Goal: Check status: Check status

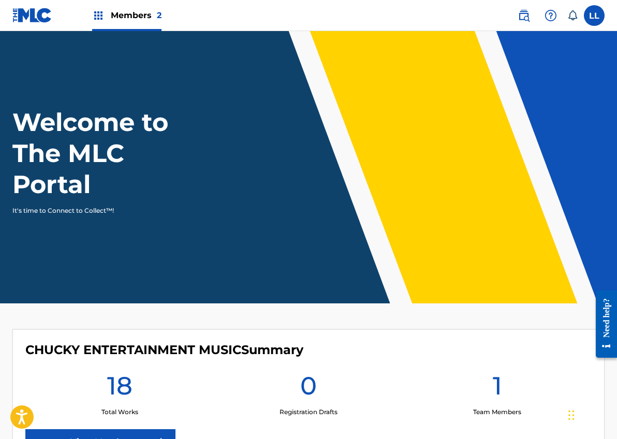
click at [224, 394] on div "0 Registration Drafts" at bounding box center [308, 393] width 189 height 47
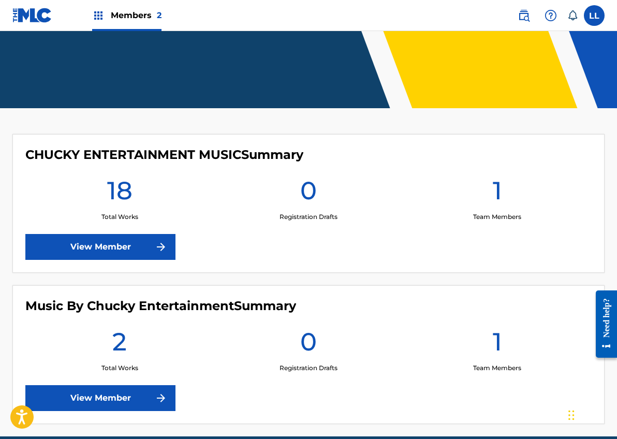
scroll to position [200, 0]
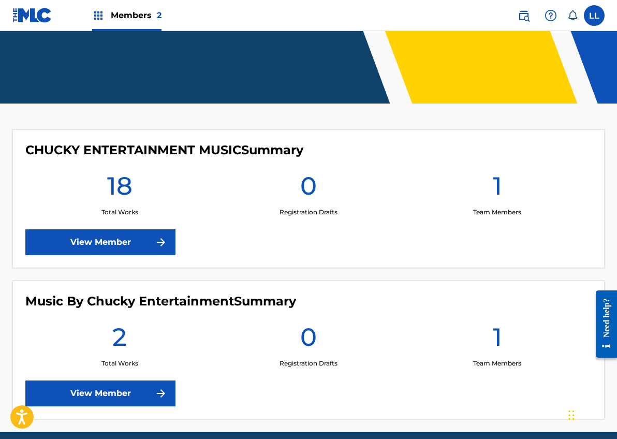
click at [90, 248] on link "View Member" at bounding box center [100, 242] width 150 height 26
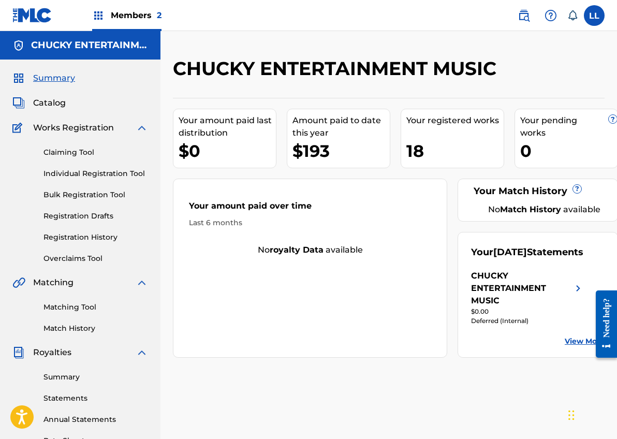
click at [75, 236] on link "Registration History" at bounding box center [96, 237] width 105 height 11
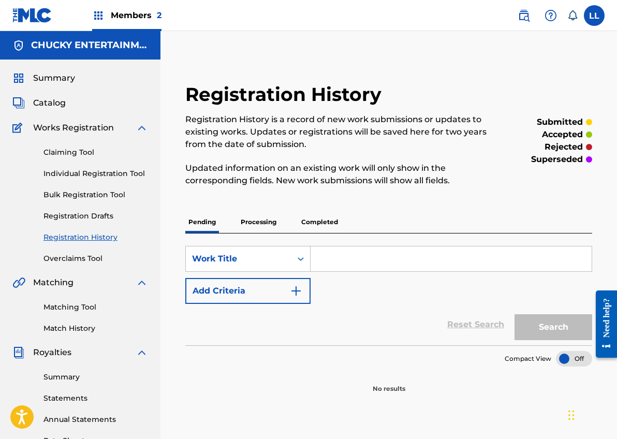
click at [257, 223] on p "Processing" at bounding box center [259, 222] width 42 height 22
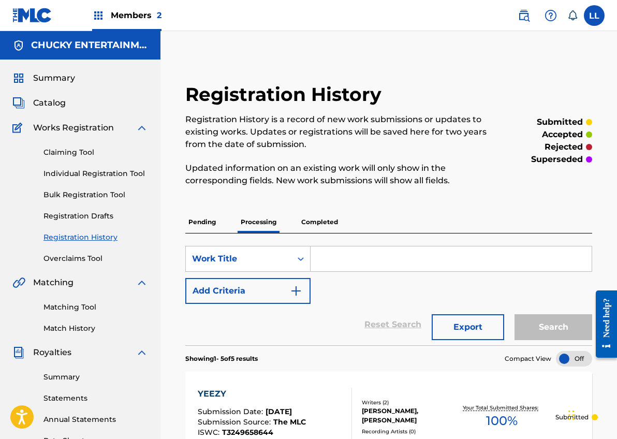
click at [335, 315] on div "Reset Search Export Search" at bounding box center [388, 324] width 407 height 41
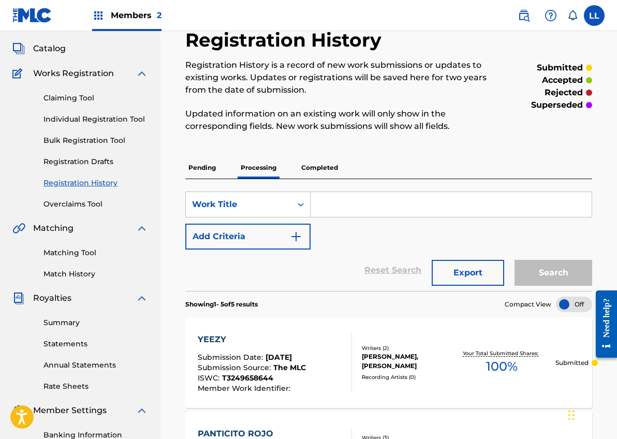
scroll to position [51, 0]
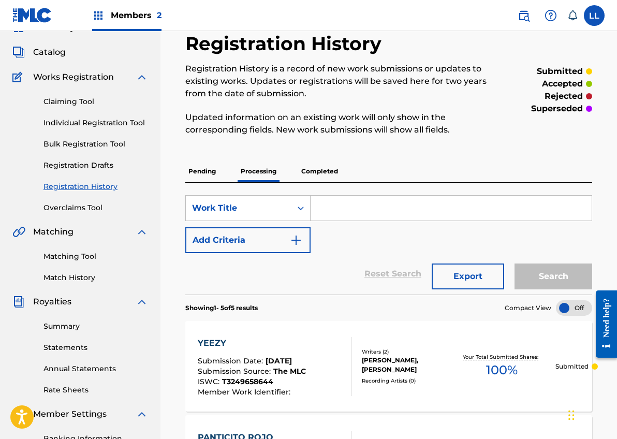
click at [322, 173] on p "Completed" at bounding box center [319, 172] width 43 height 22
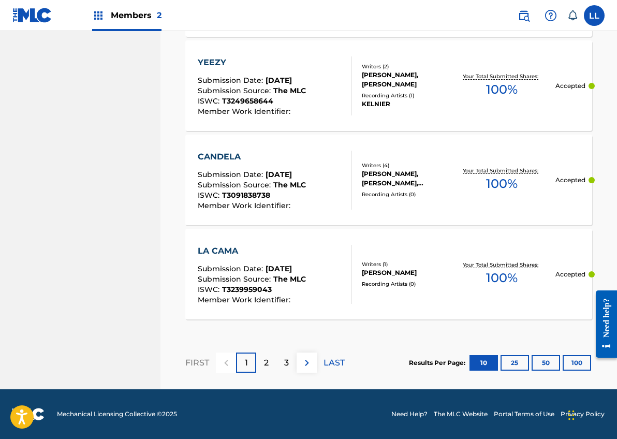
scroll to position [1034, 0]
click at [514, 366] on button "25" at bounding box center [515, 363] width 28 height 16
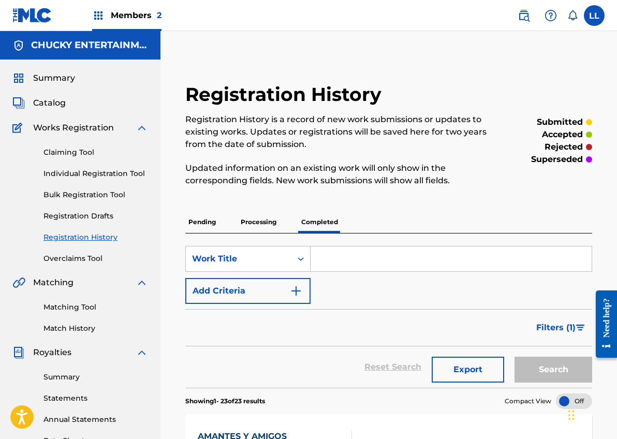
scroll to position [0, 0]
click at [49, 102] on span "Catalog" at bounding box center [49, 103] width 33 height 12
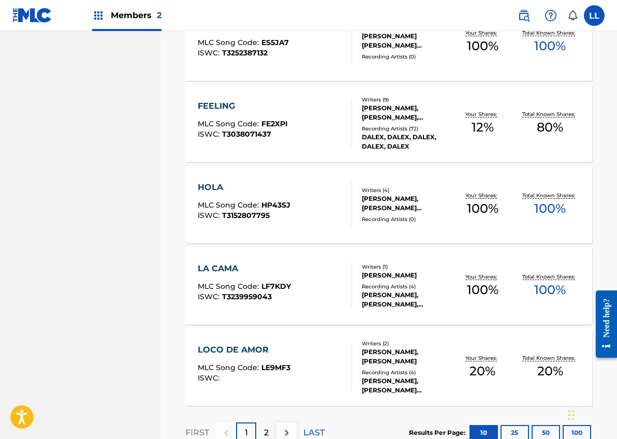
scroll to position [760, 0]
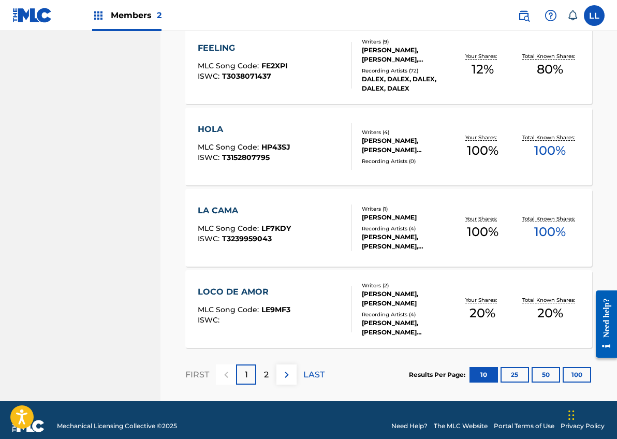
click at [291, 374] on img at bounding box center [287, 375] width 12 height 12
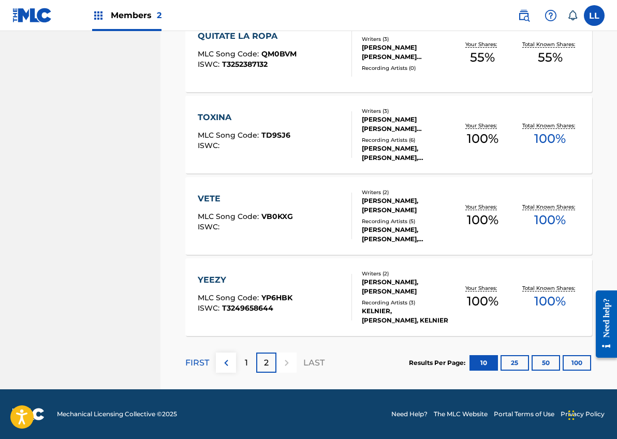
scroll to position [610, 0]
click at [515, 364] on button "25" at bounding box center [515, 363] width 28 height 16
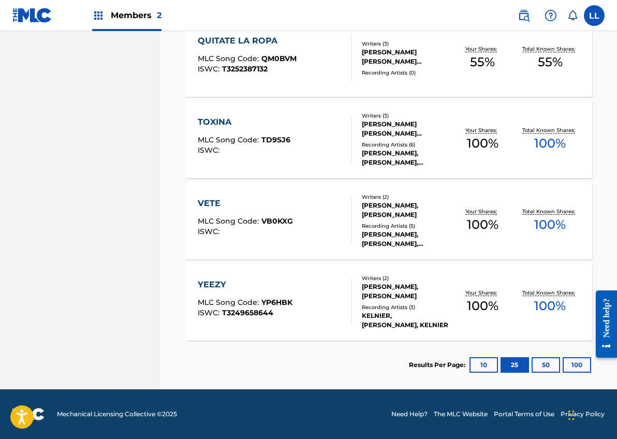
scroll to position [1418, 0]
click at [547, 364] on button "50" at bounding box center [546, 365] width 28 height 16
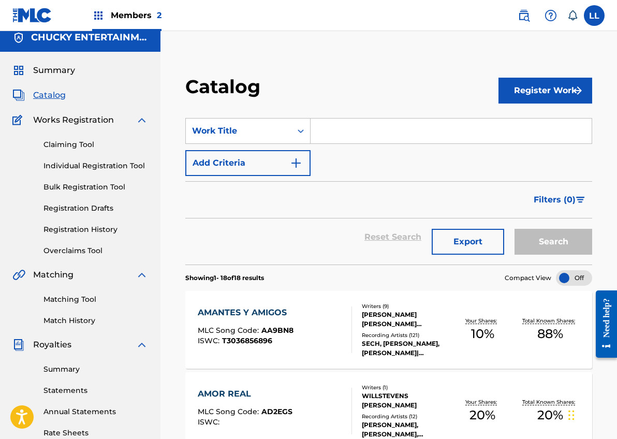
scroll to position [-1, 0]
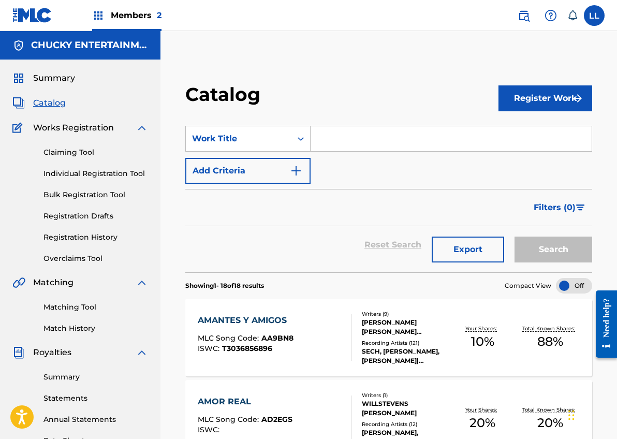
click at [53, 104] on span "Catalog" at bounding box center [49, 103] width 33 height 12
click at [127, 12] on span "Members 2" at bounding box center [136, 15] width 51 height 12
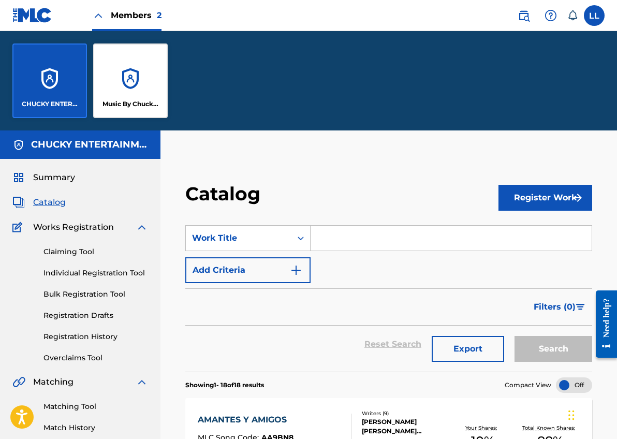
click at [124, 98] on div "Music By Chucky Entertainment" at bounding box center [130, 81] width 75 height 75
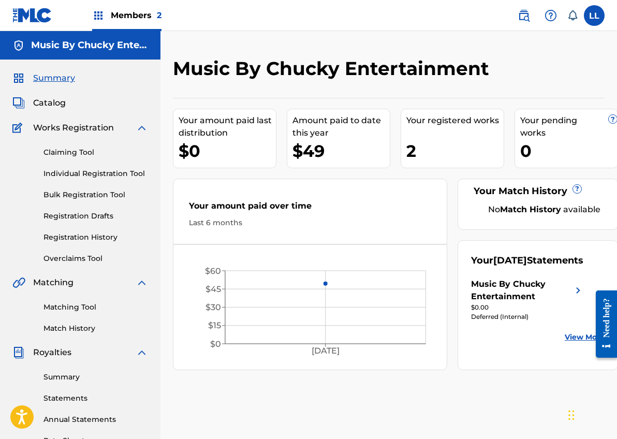
click at [81, 234] on link "Registration History" at bounding box center [96, 237] width 105 height 11
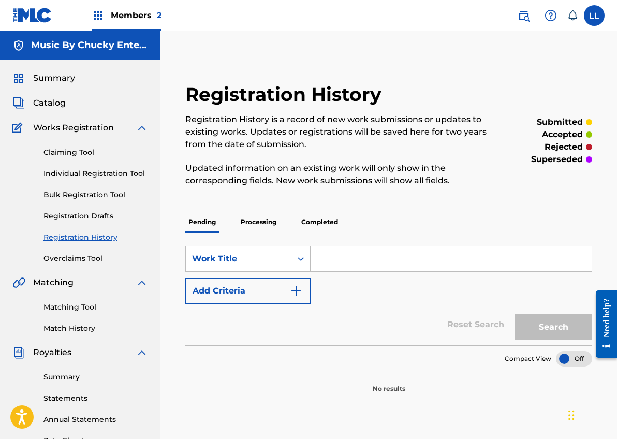
click at [262, 220] on p "Processing" at bounding box center [259, 222] width 42 height 22
click at [325, 225] on p "Completed" at bounding box center [319, 222] width 43 height 22
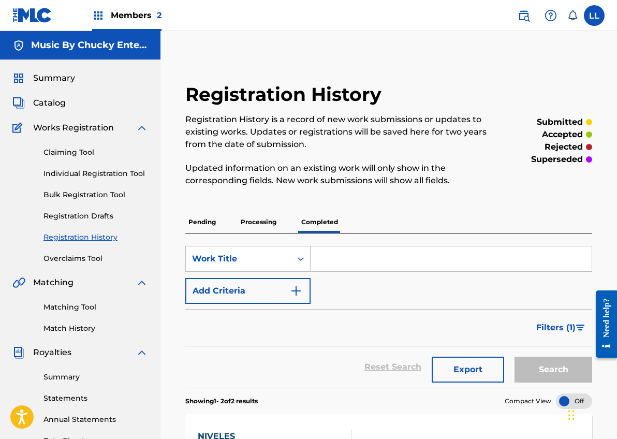
click at [208, 224] on p "Pending" at bounding box center [202, 222] width 34 height 22
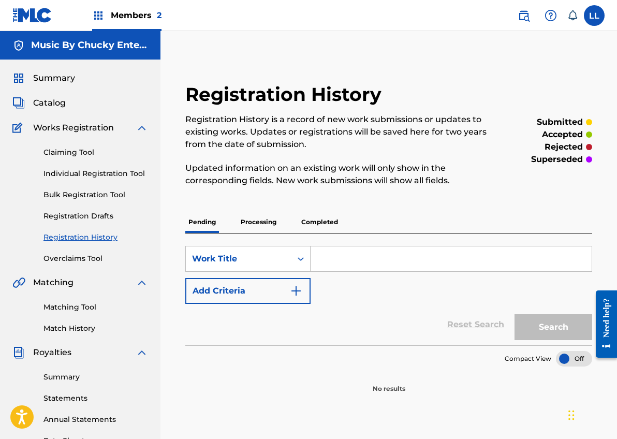
click at [44, 102] on span "Catalog" at bounding box center [49, 103] width 33 height 12
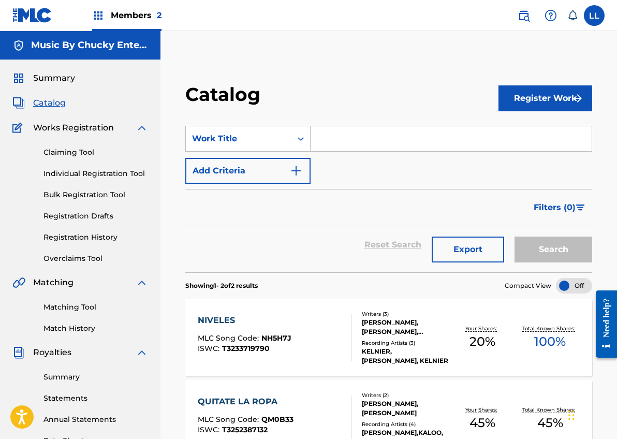
click at [309, 286] on section "Showing 1 - 2 of 2 results Compact View" at bounding box center [388, 282] width 407 height 21
click at [131, 17] on span "Members 2" at bounding box center [136, 15] width 51 height 12
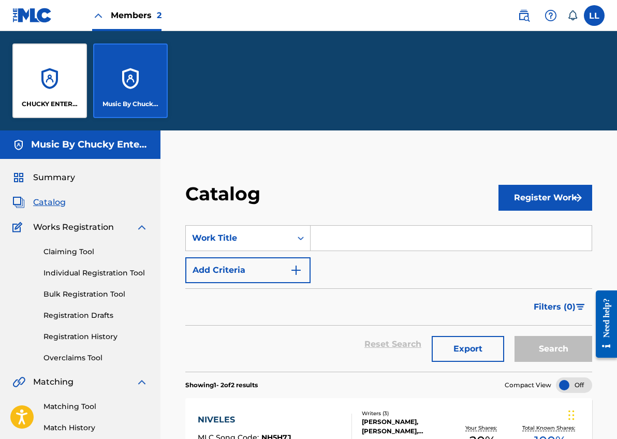
click at [48, 91] on div "CHUCKY ENTERTAINMENT MUSIC" at bounding box center [49, 81] width 75 height 75
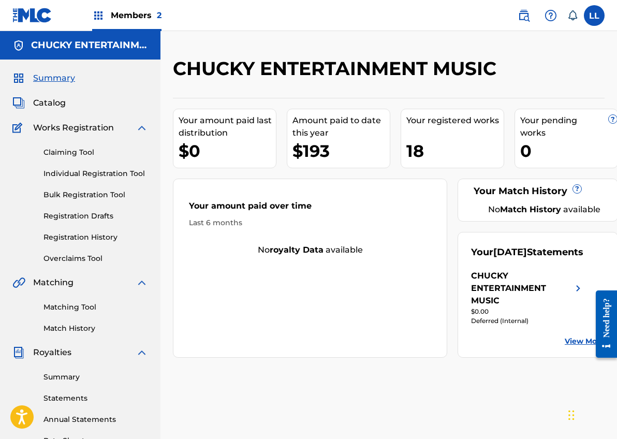
click at [84, 237] on link "Registration History" at bounding box center [96, 237] width 105 height 11
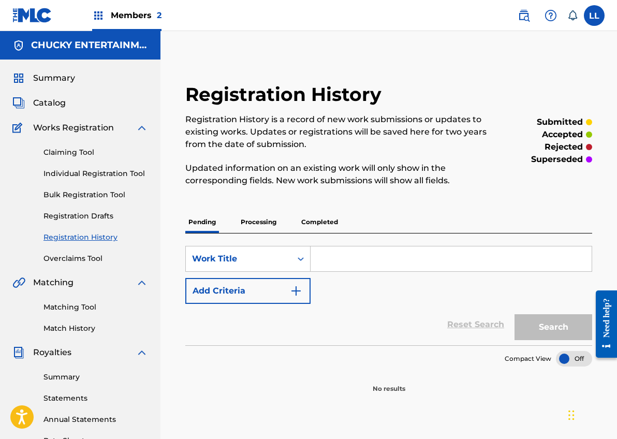
click at [262, 218] on p "Processing" at bounding box center [259, 222] width 42 height 22
